Goal: Task Accomplishment & Management: Manage account settings

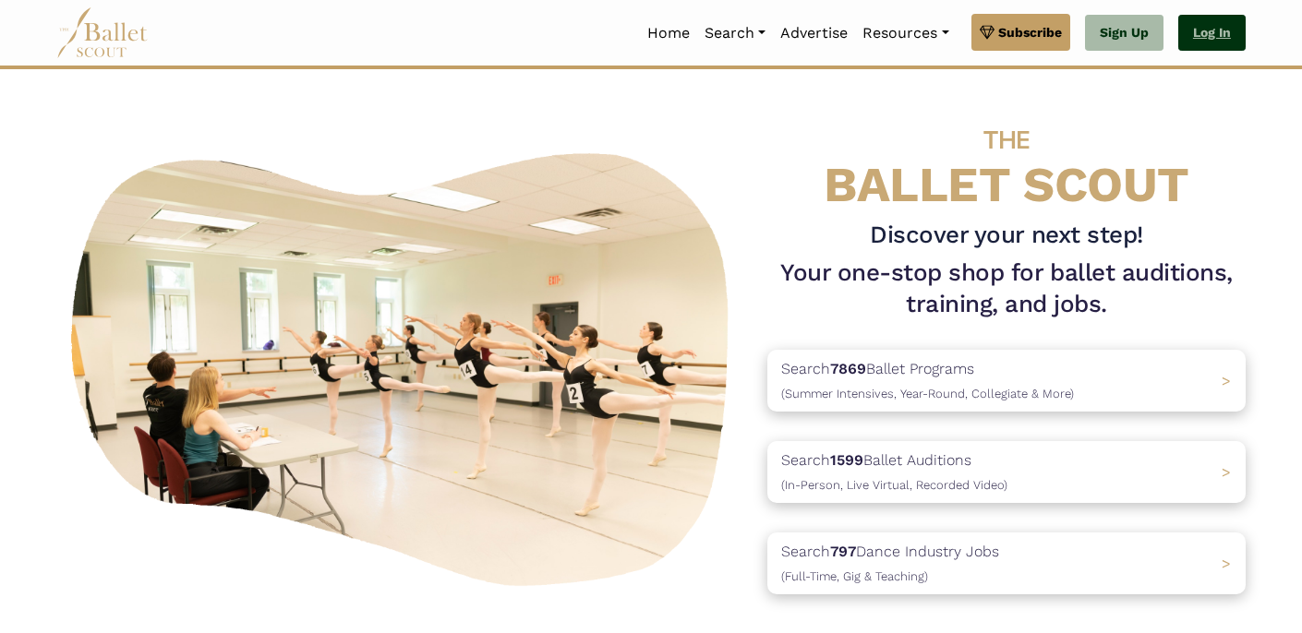
click at [1190, 41] on link "Log In" at bounding box center [1211, 33] width 67 height 37
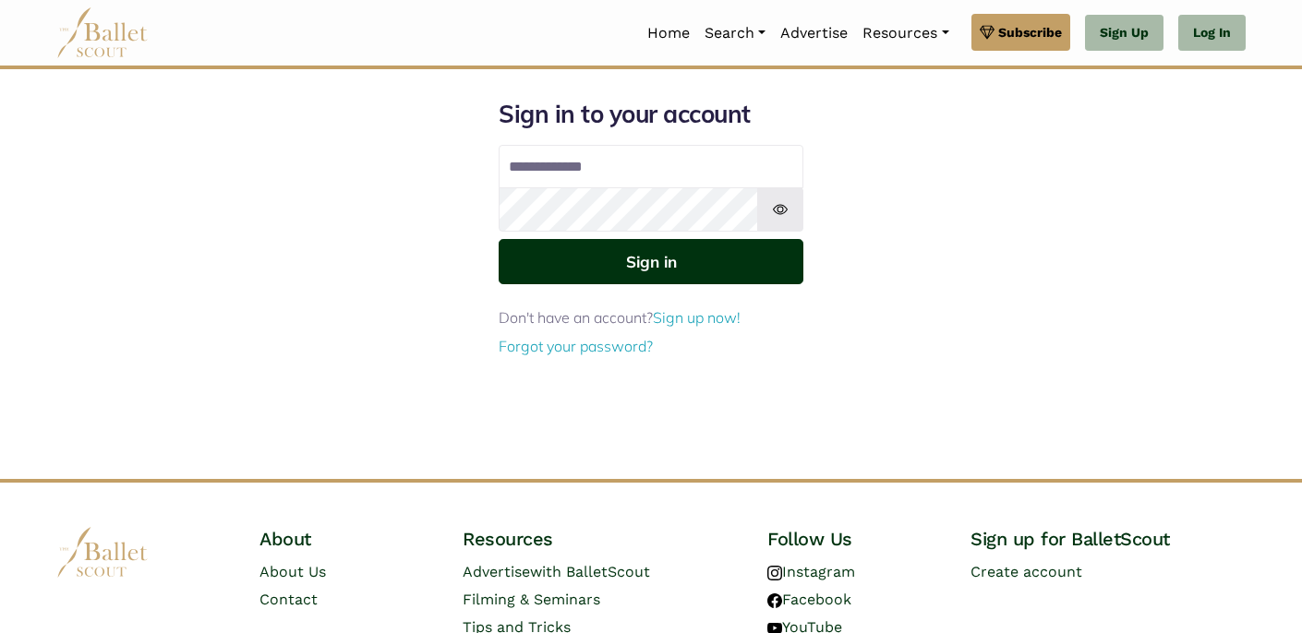
type input "**********"
click at [648, 265] on button "Sign in" at bounding box center [651, 261] width 305 height 45
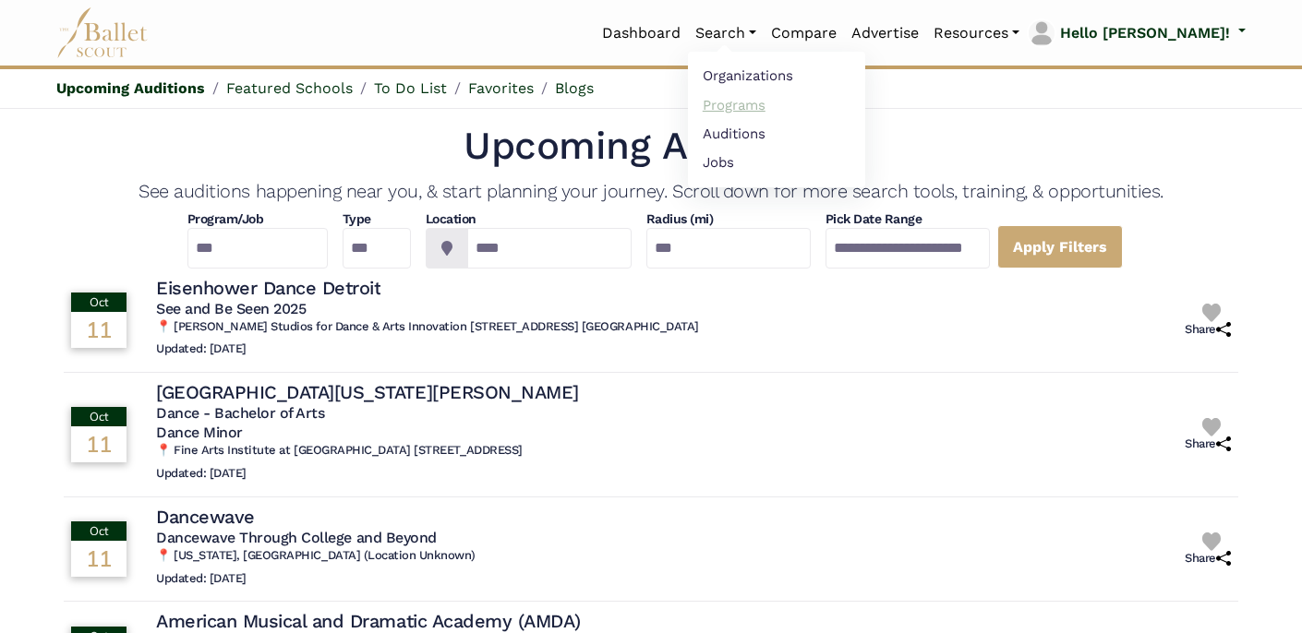
click at [828, 112] on link "Programs" at bounding box center [776, 104] width 177 height 29
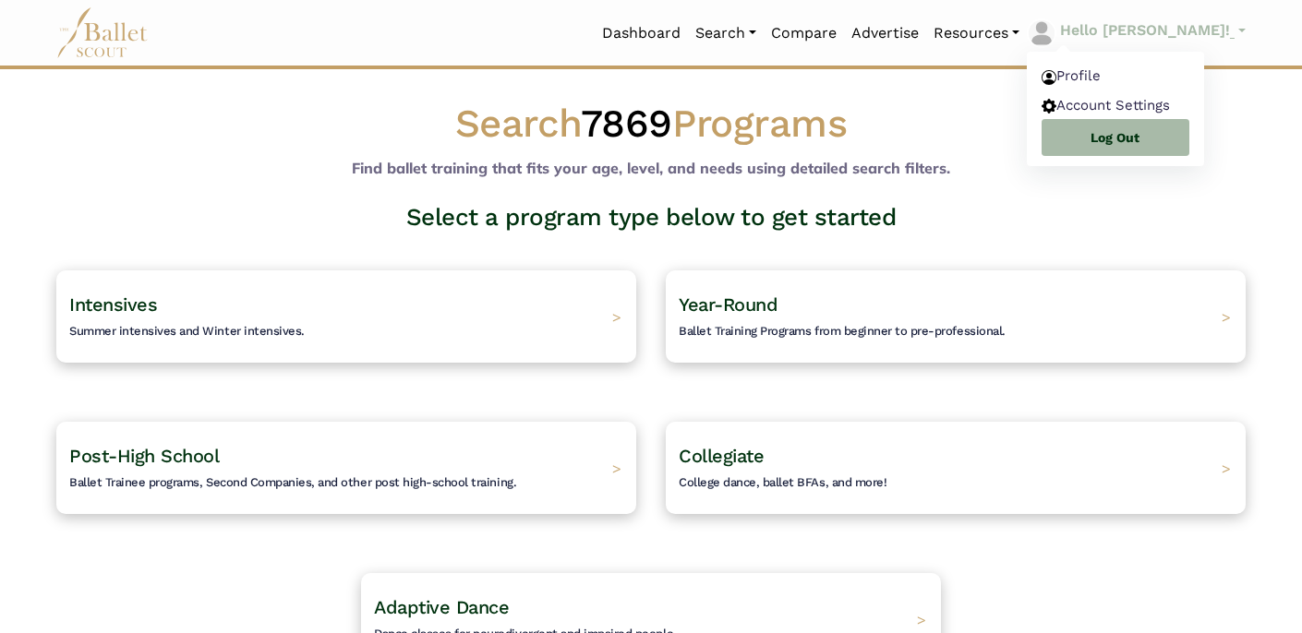
click at [1228, 35] on link "Hello Nicole!" at bounding box center [1136, 33] width 219 height 30
click at [1193, 111] on link "Account Settings" at bounding box center [1115, 107] width 177 height 29
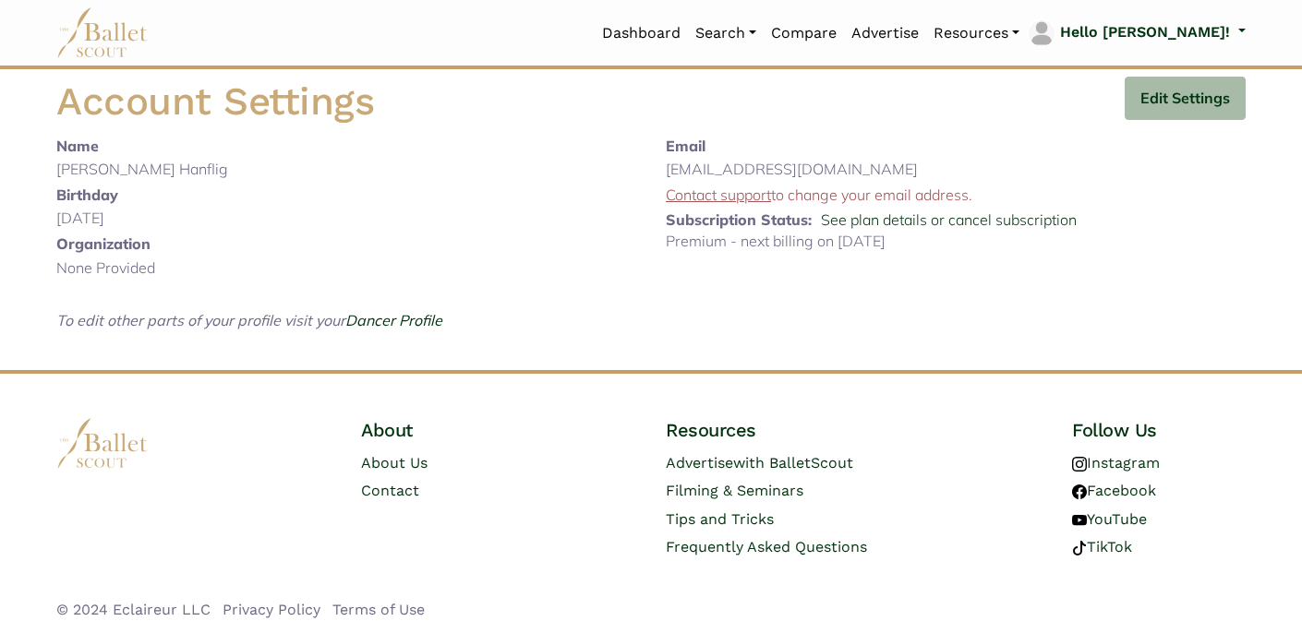
scroll to position [4, 0]
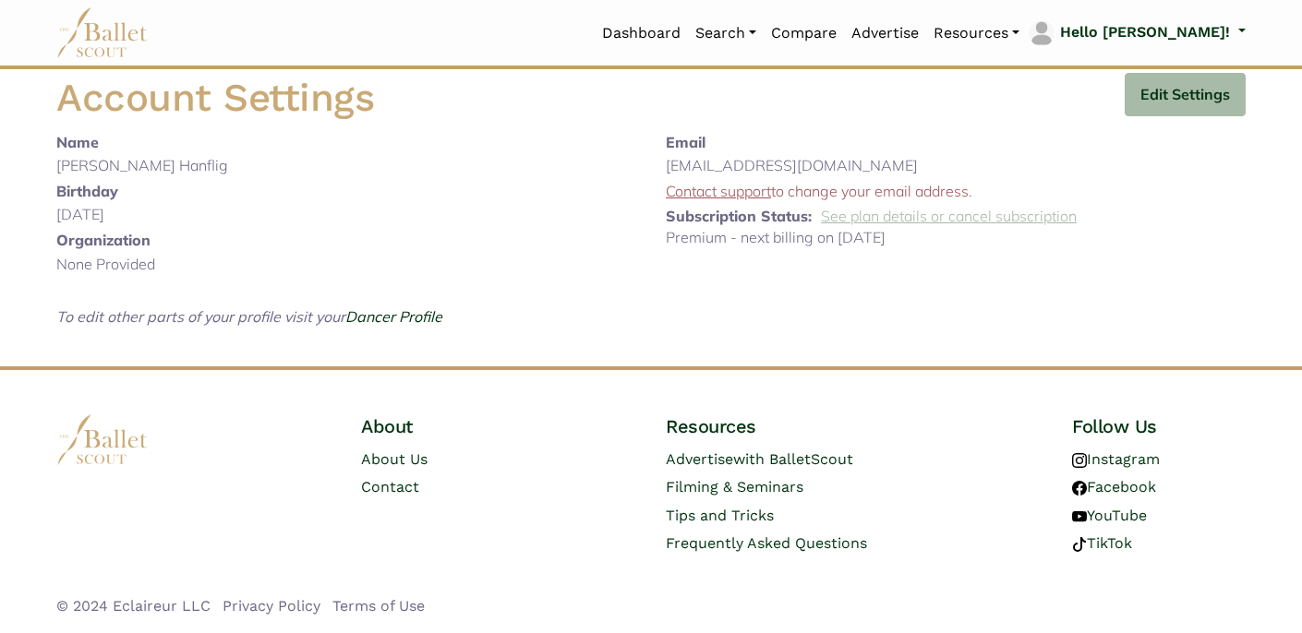
click at [887, 221] on link "See plan details or cancel subscription" at bounding box center [949, 216] width 256 height 18
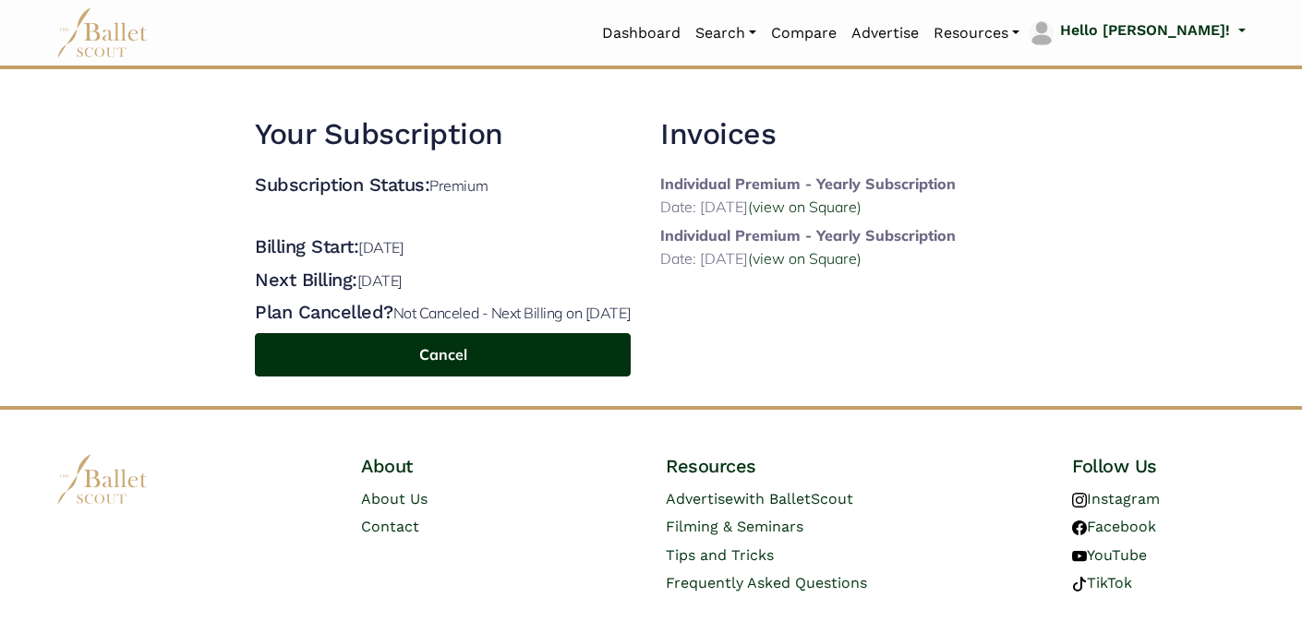
click at [569, 377] on button "Cancel" at bounding box center [443, 354] width 376 height 43
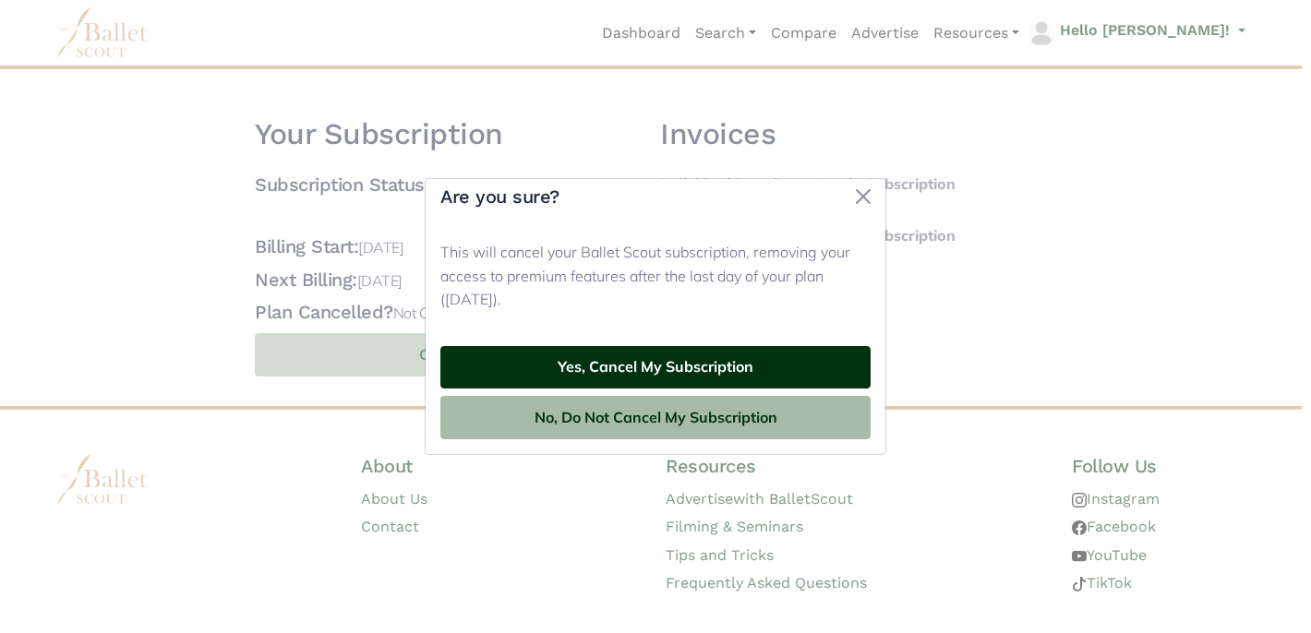
click at [596, 375] on button "Yes, Cancel My Subscription" at bounding box center [655, 367] width 430 height 43
